Goal: Navigation & Orientation: Find specific page/section

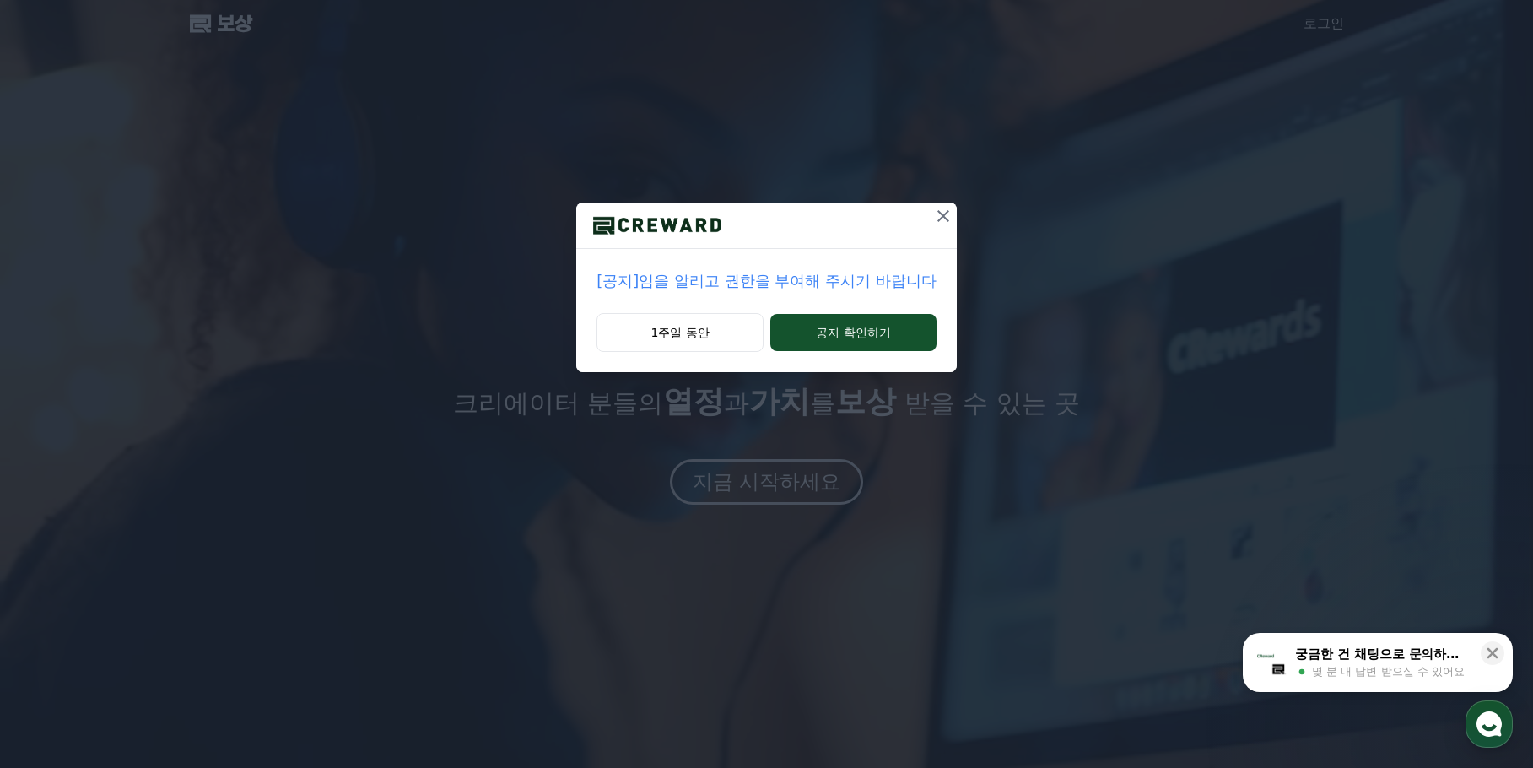
drag, startPoint x: 1235, startPoint y: 632, endPoint x: 1215, endPoint y: 611, distance: 29.2
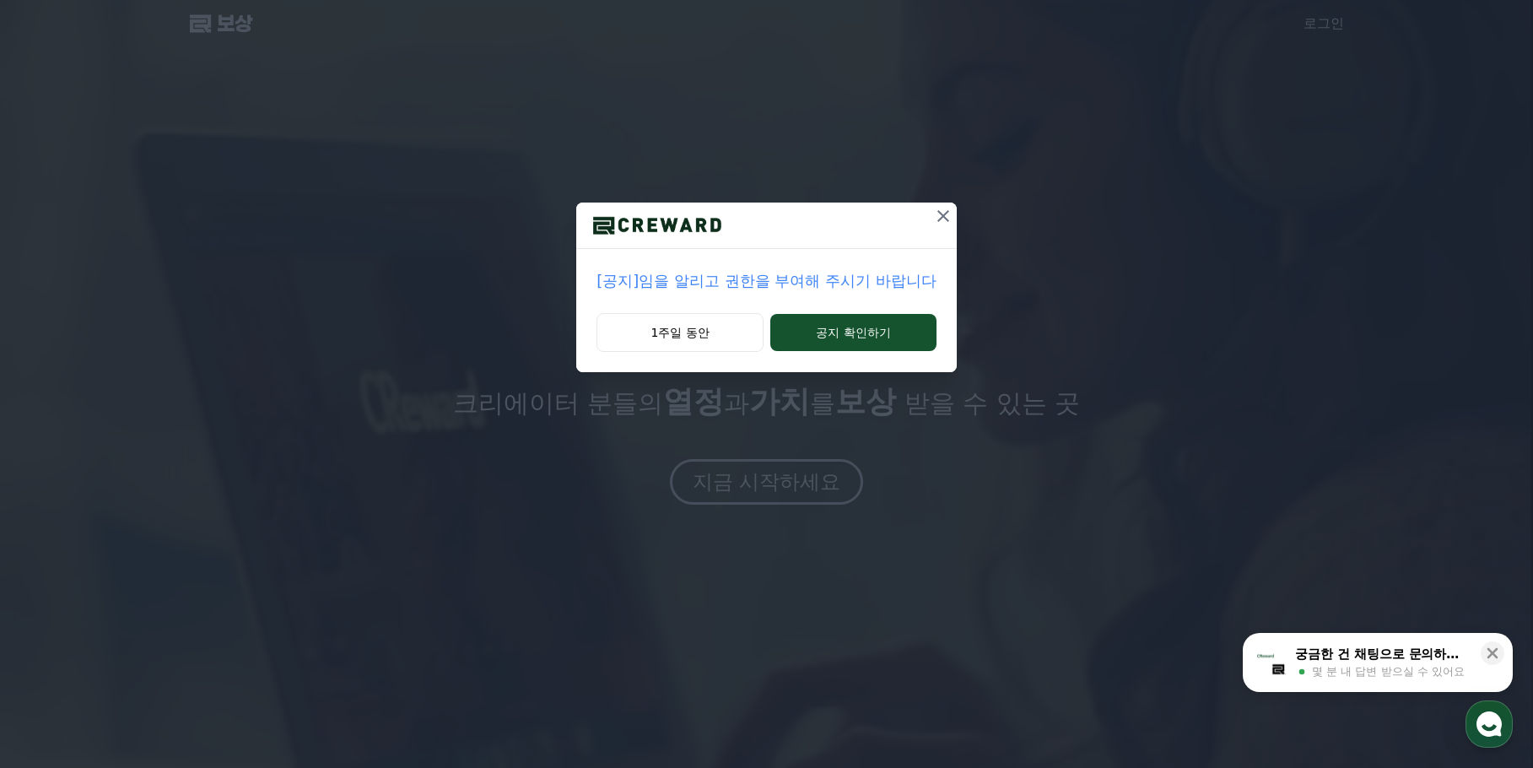
click at [1235, 631] on div "[공지]임을 알리고 권한을 부여해 주시기 바랍니다 1주일 동안 공지 확인하기" at bounding box center [766, 384] width 1533 height 768
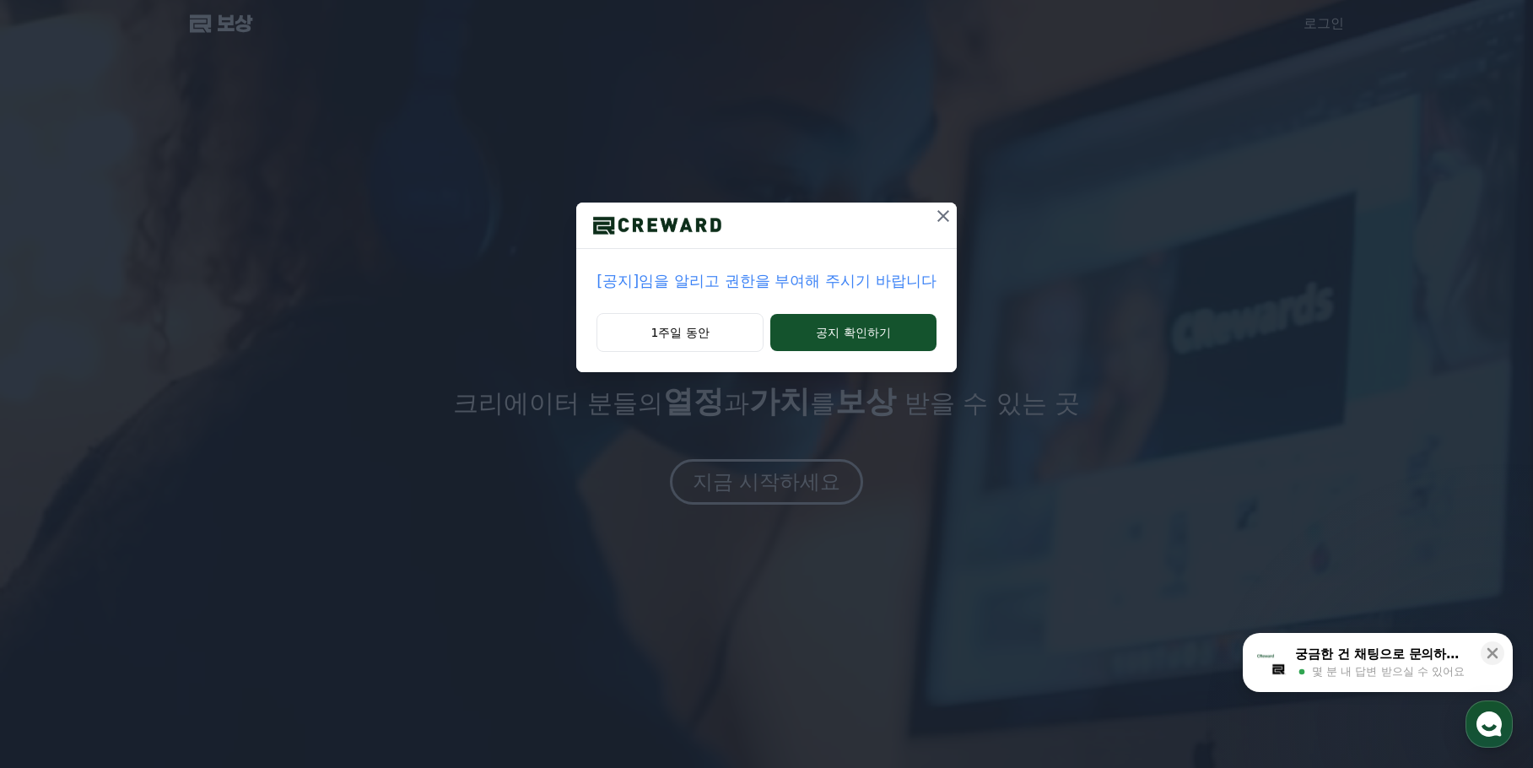
click at [867, 463] on div "[공지]임을 알리고 권한을 부여해 주시기 바랍니다 1주일 동안 공지 확인하기" at bounding box center [766, 384] width 1533 height 768
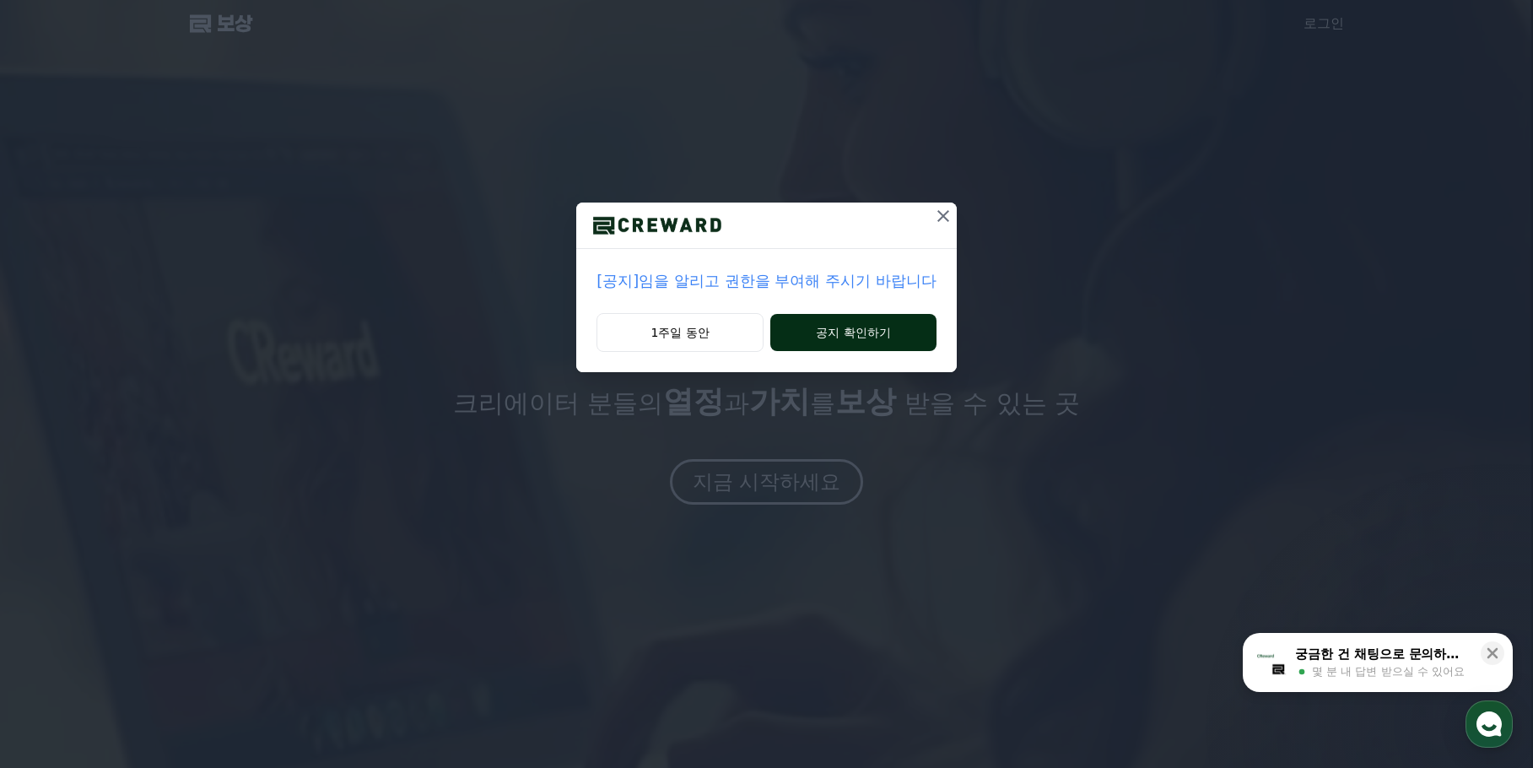
click at [855, 338] on font "공지 확인하기" at bounding box center [853, 333] width 74 height 14
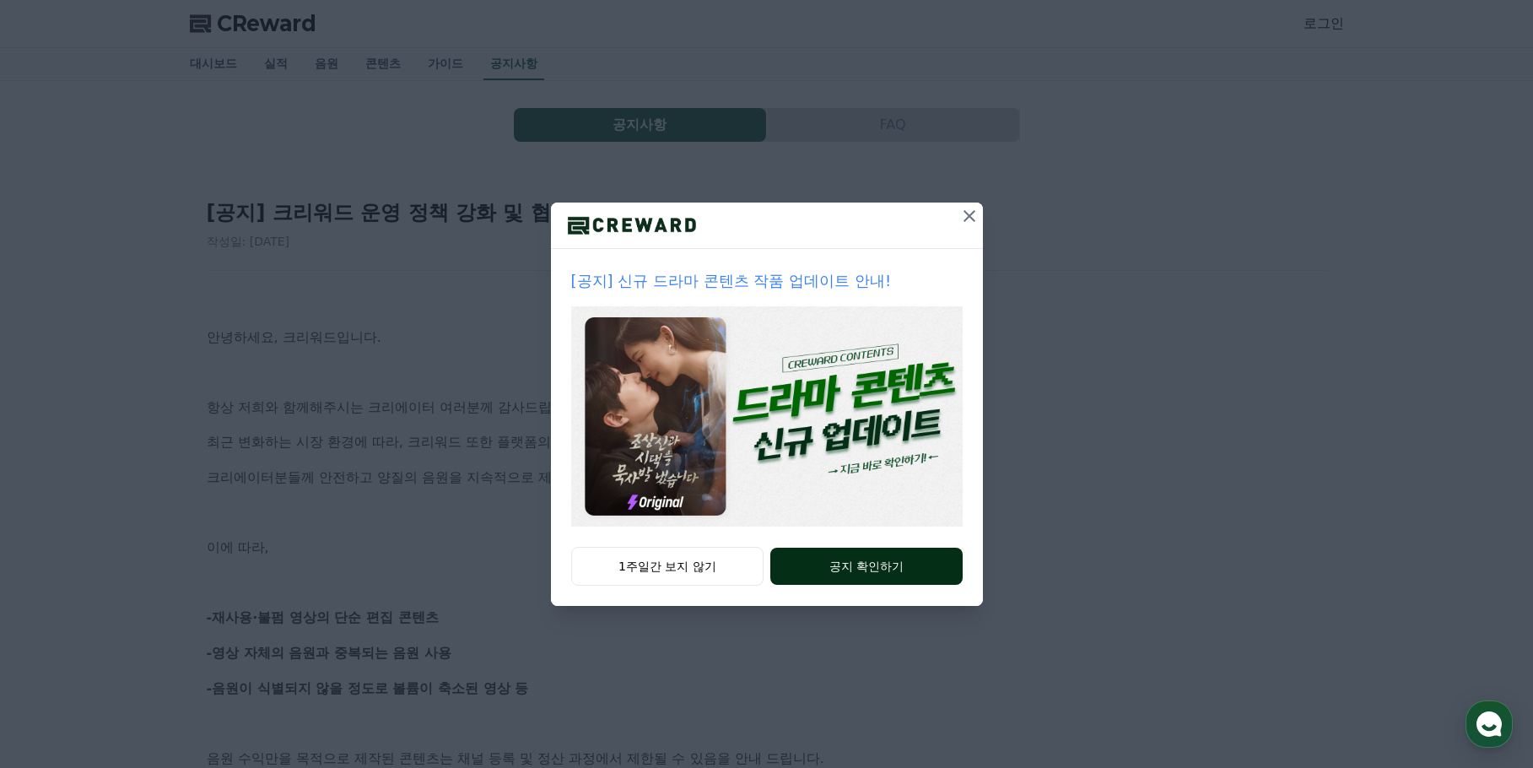
click at [886, 574] on button "공지 확인하기" at bounding box center [866, 566] width 192 height 37
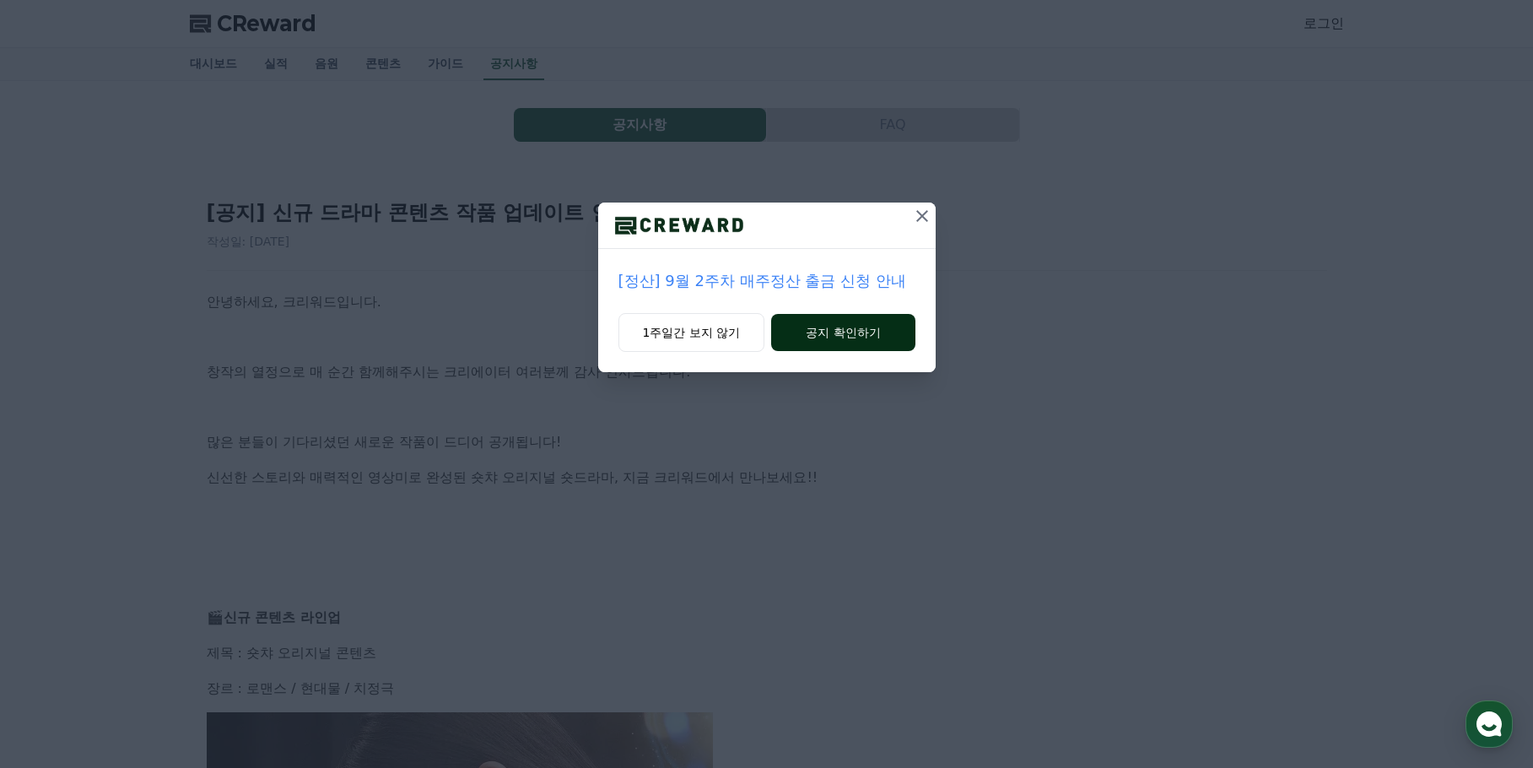
click at [864, 344] on button "공지 확인하기" at bounding box center [842, 332] width 143 height 37
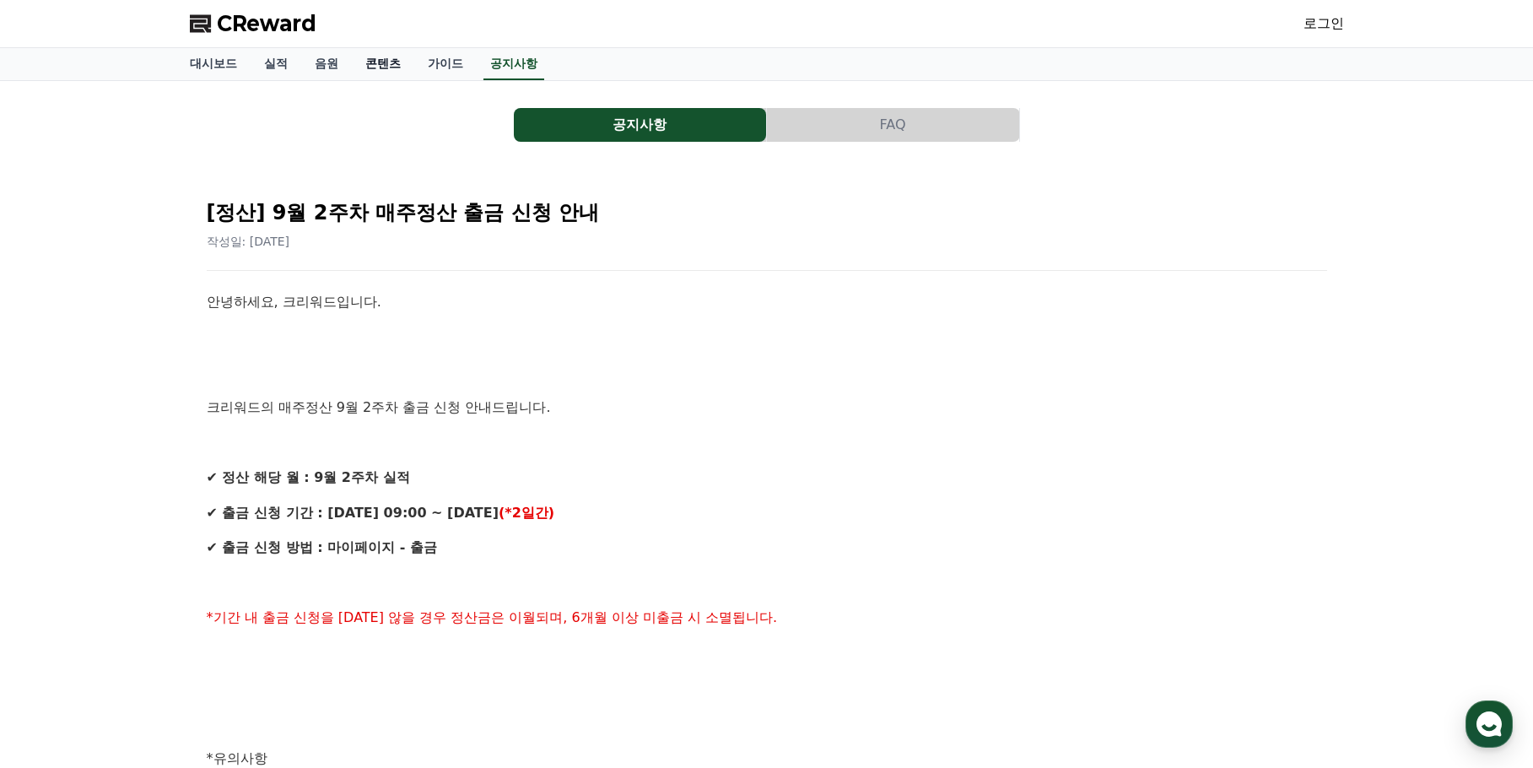
click at [392, 72] on link "콘텐츠" at bounding box center [383, 64] width 62 height 32
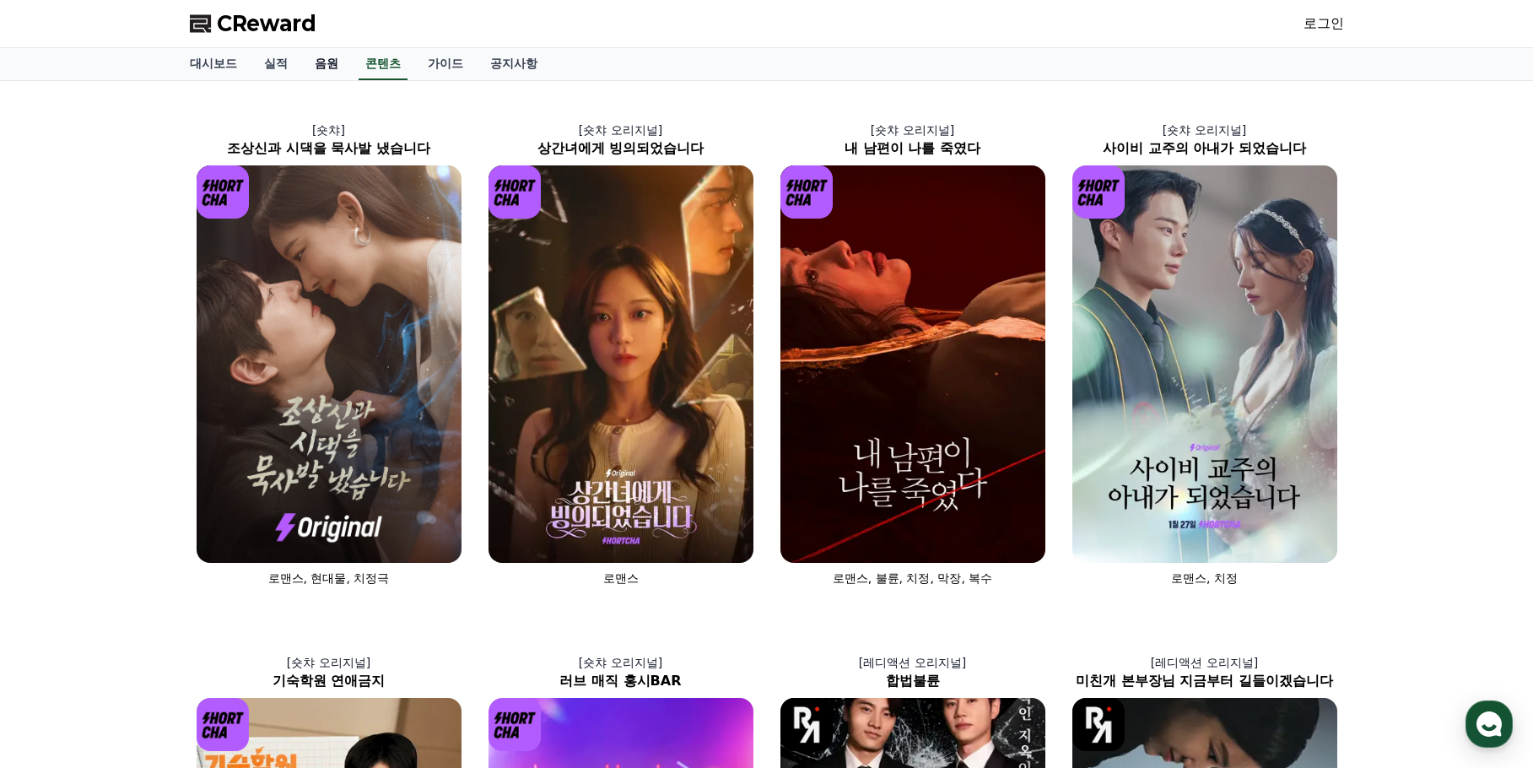
click at [316, 70] on link "음원" at bounding box center [326, 64] width 51 height 32
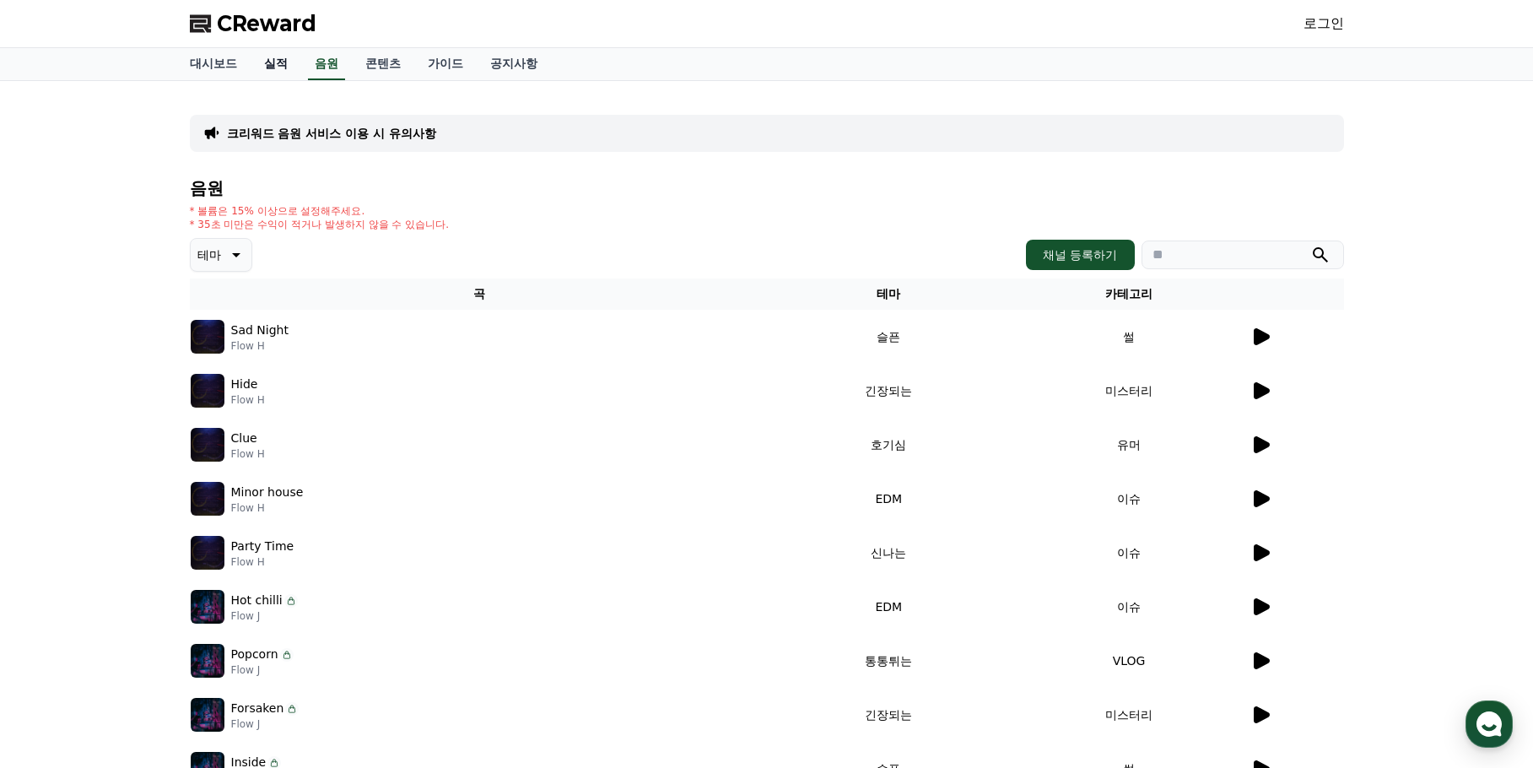
click at [266, 66] on link "실적" at bounding box center [276, 64] width 51 height 32
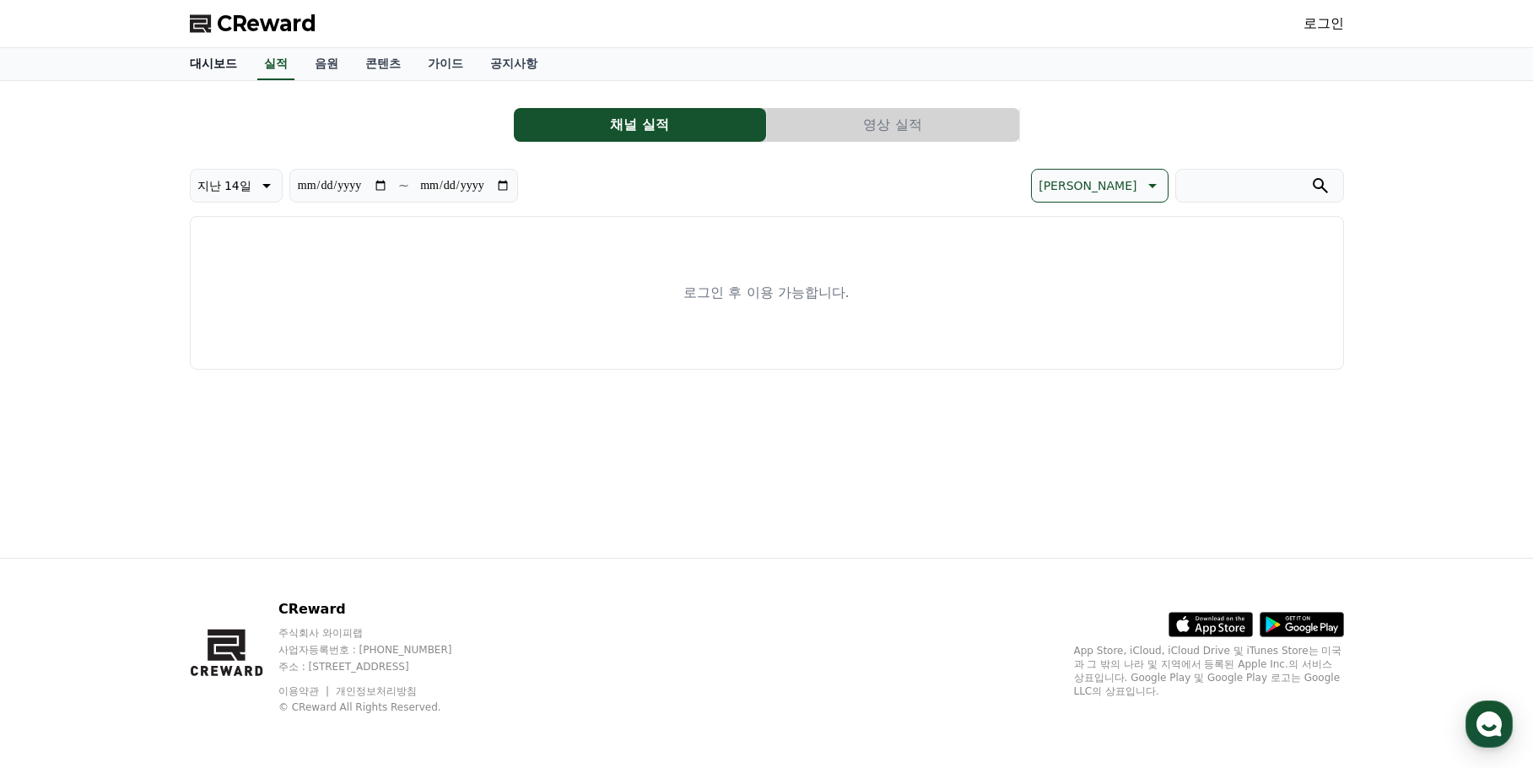
click at [205, 57] on link "대시보드" at bounding box center [213, 64] width 74 height 32
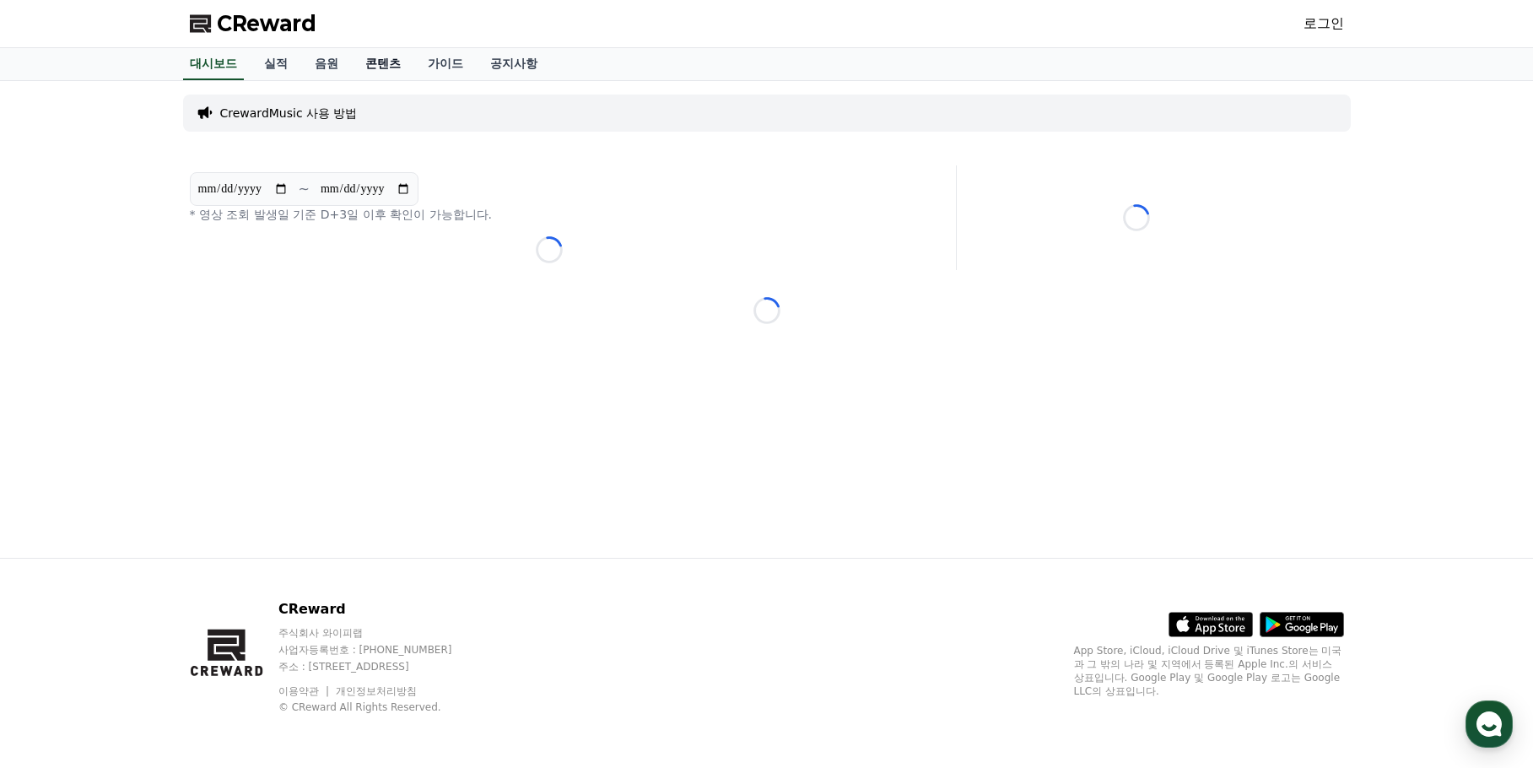
click at [388, 68] on link "콘텐츠" at bounding box center [383, 64] width 62 height 32
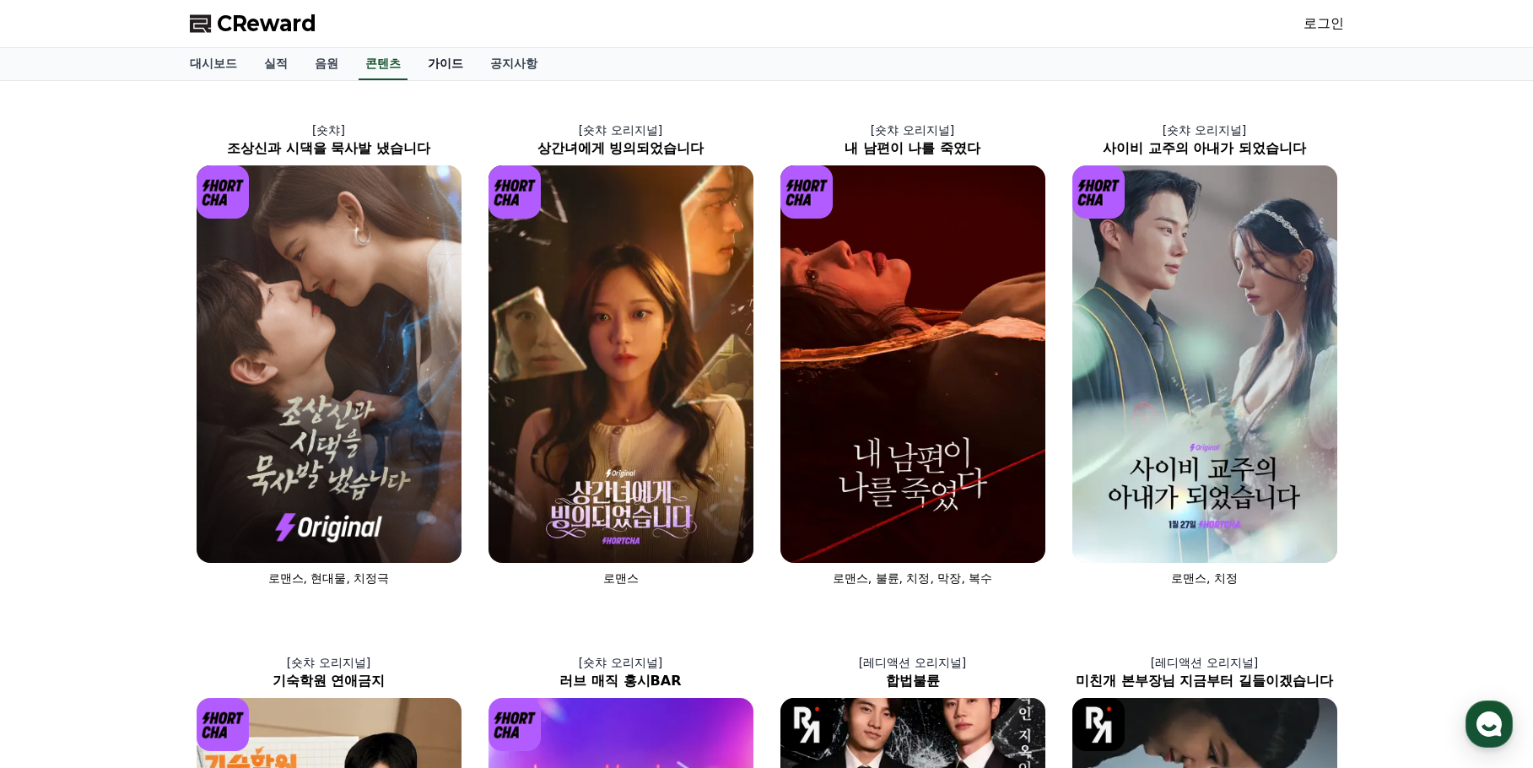
click at [451, 63] on link "가이드" at bounding box center [445, 64] width 62 height 32
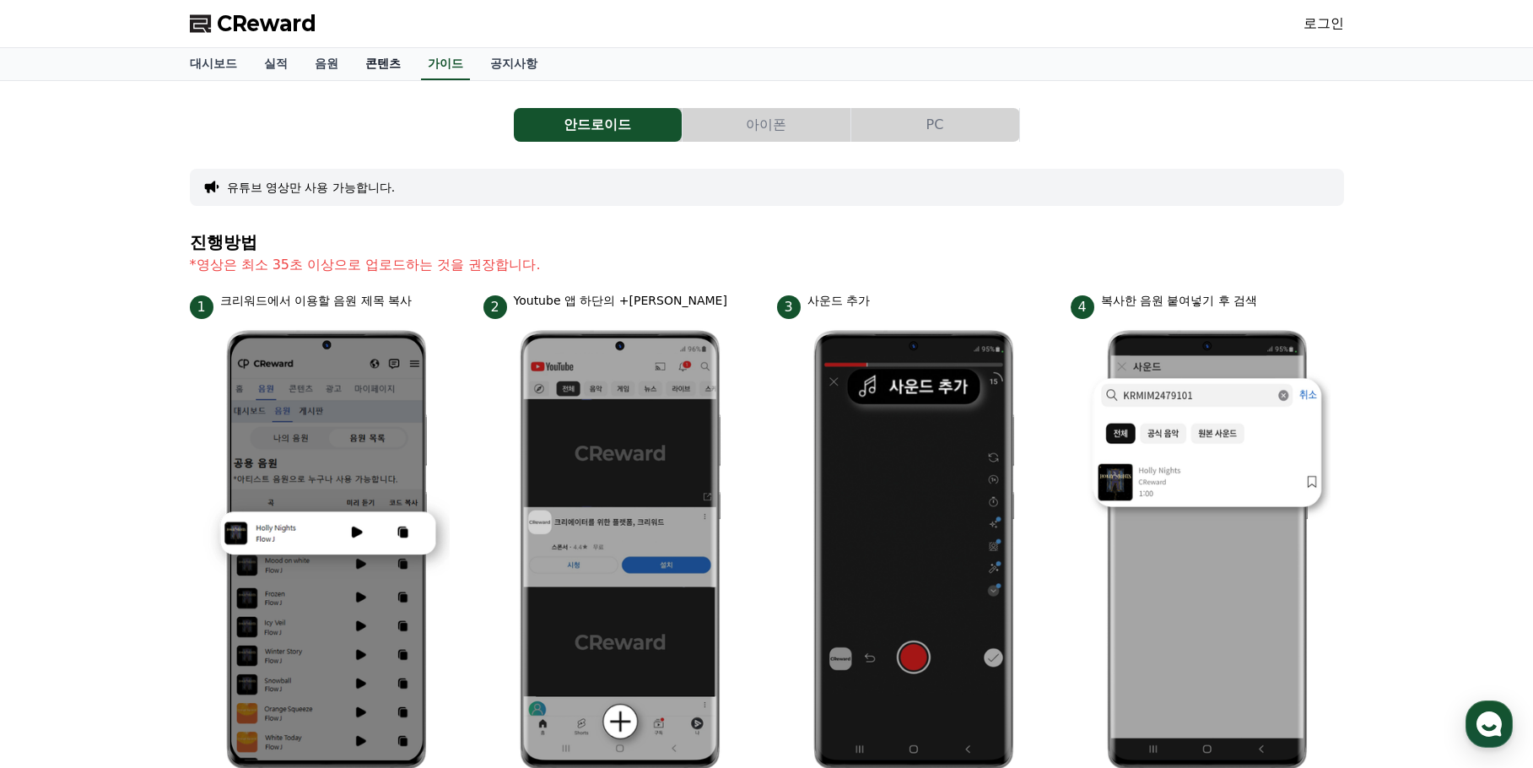
click at [384, 68] on link "콘텐츠" at bounding box center [383, 64] width 62 height 32
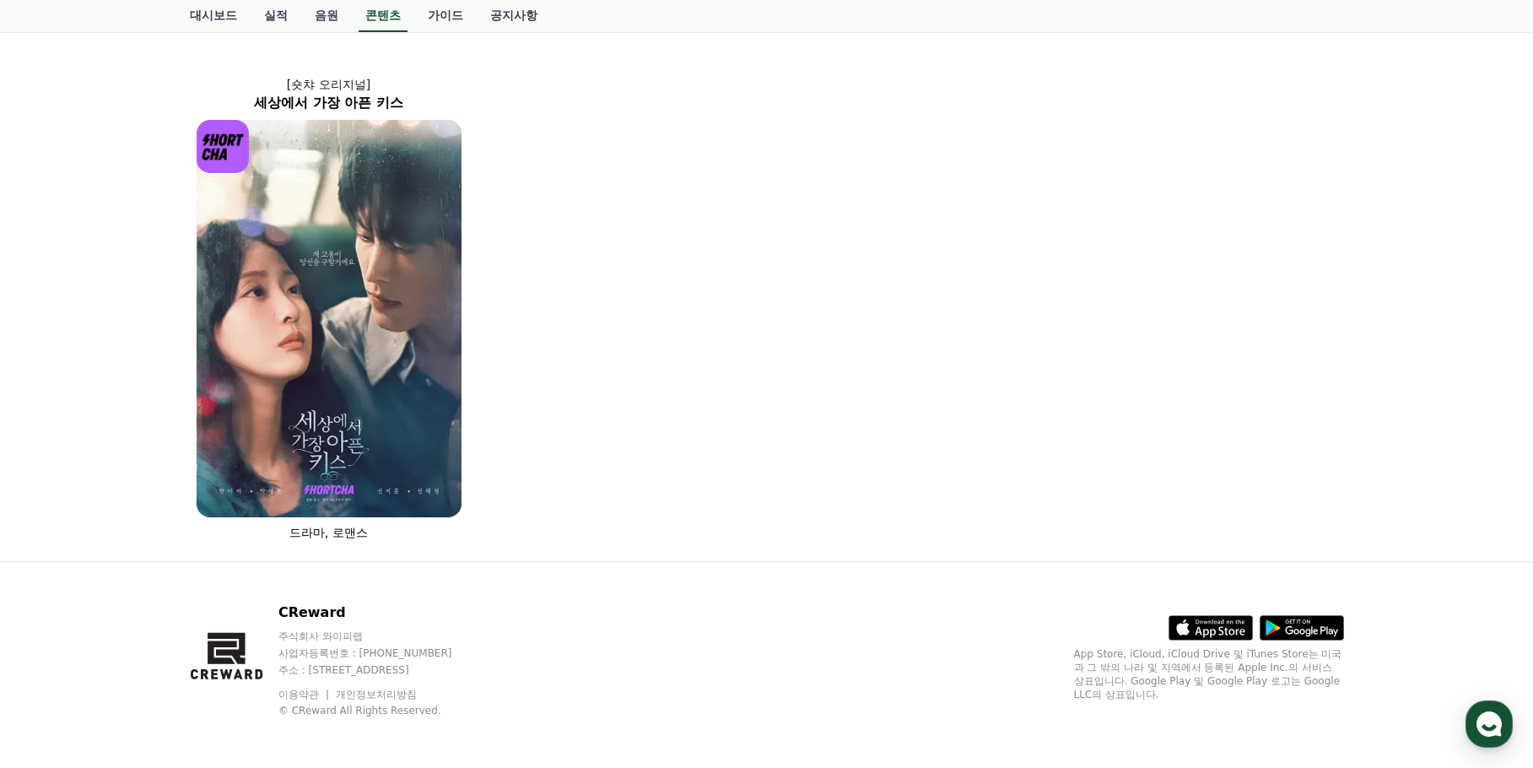
scroll to position [1114, 0]
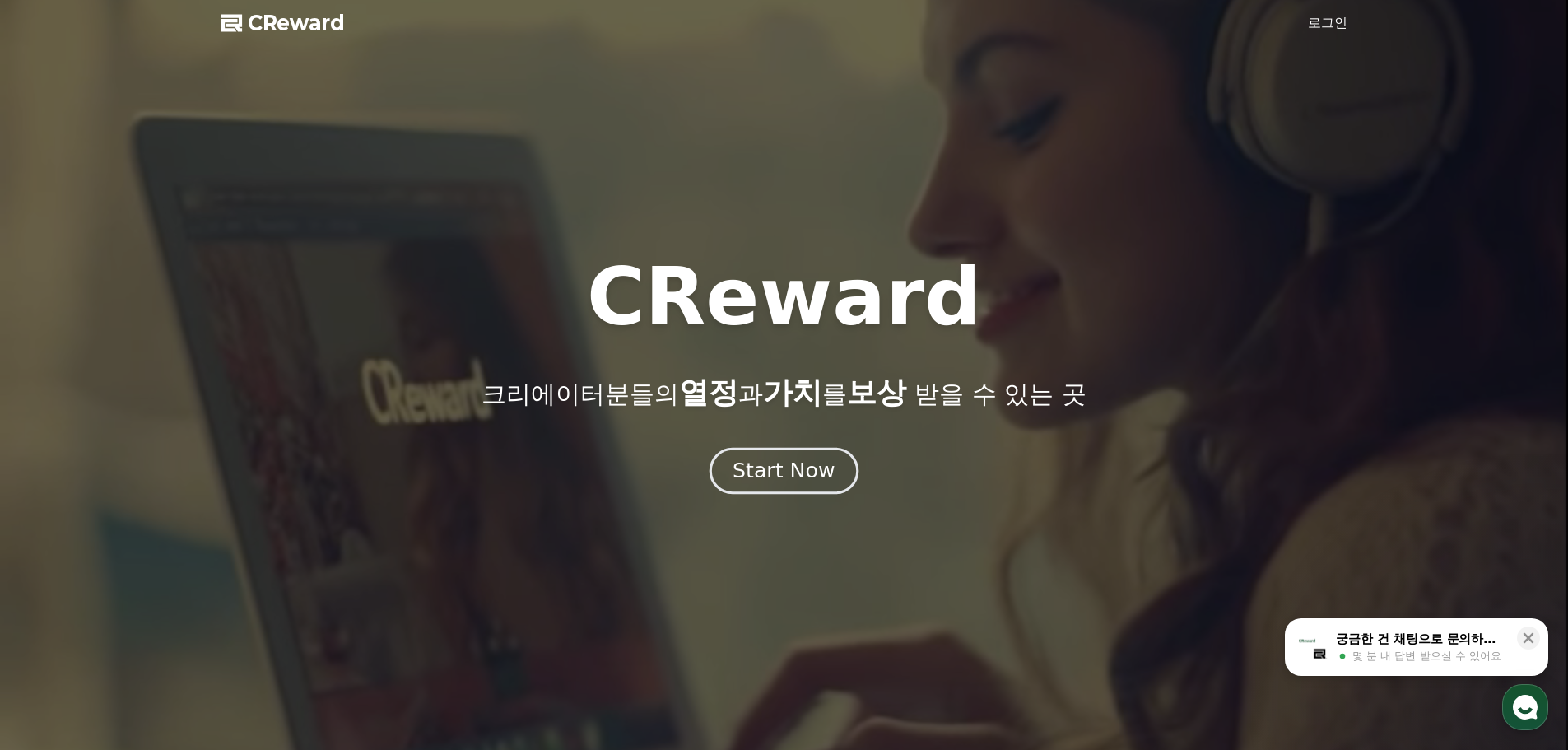
click at [821, 471] on div "Start Now" at bounding box center [784, 470] width 102 height 28
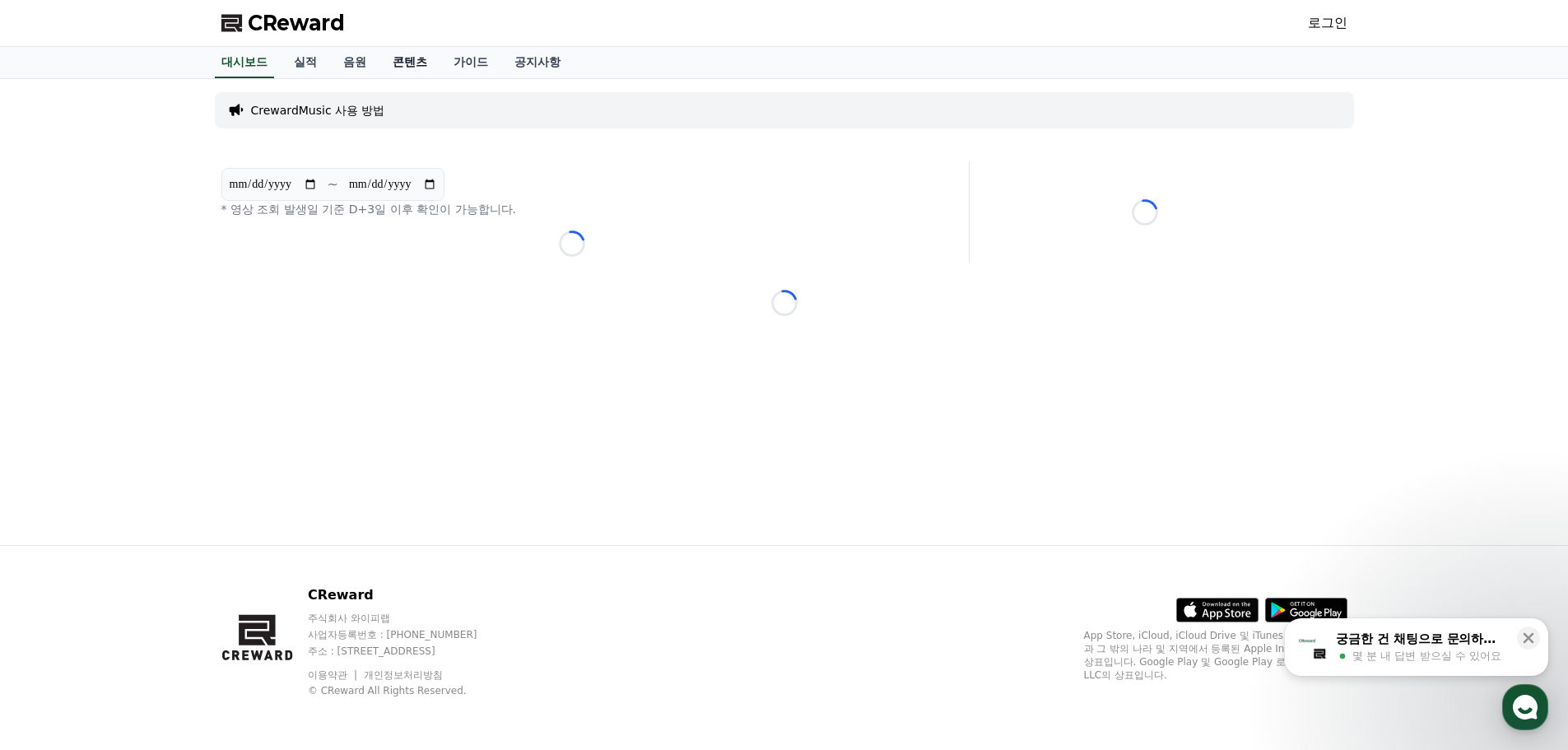
click at [421, 65] on link "콘텐츠" at bounding box center [410, 62] width 60 height 31
